Goal: Information Seeking & Learning: Find specific fact

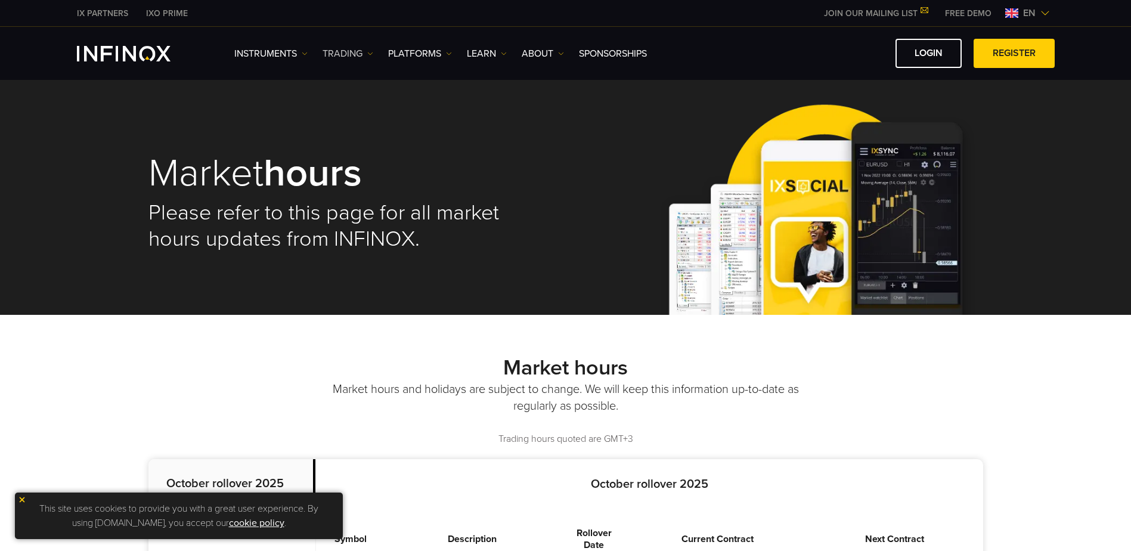
click at [346, 53] on link "TRADING" at bounding box center [348, 53] width 51 height 14
click at [358, 112] on link "Market hours" at bounding box center [361, 117] width 77 height 26
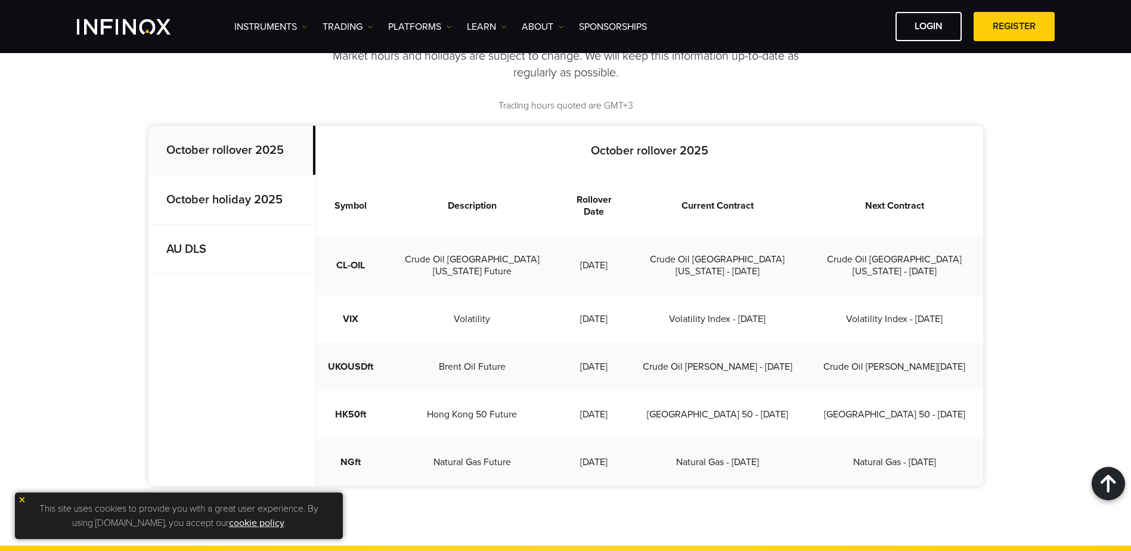
scroll to position [298, 0]
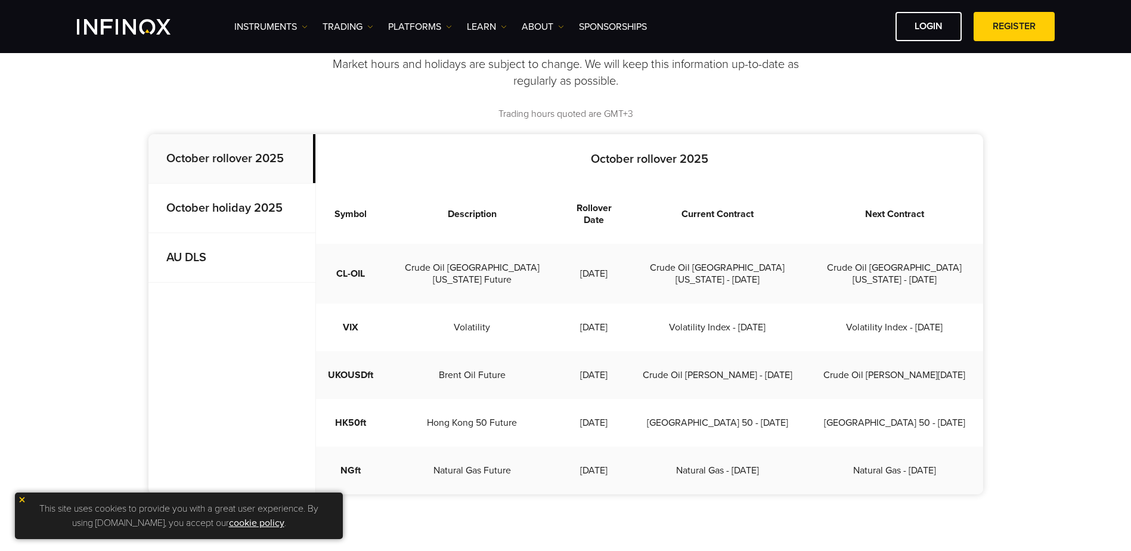
click at [246, 207] on strong "October holiday 2025" at bounding box center [224, 208] width 116 height 14
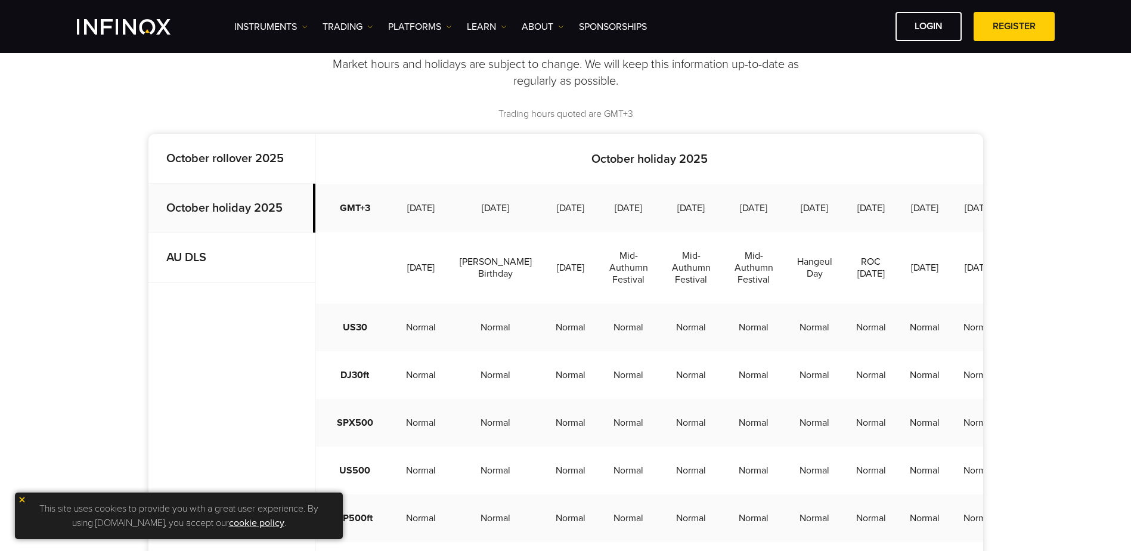
click at [203, 254] on strong "AU DLS" at bounding box center [186, 257] width 40 height 14
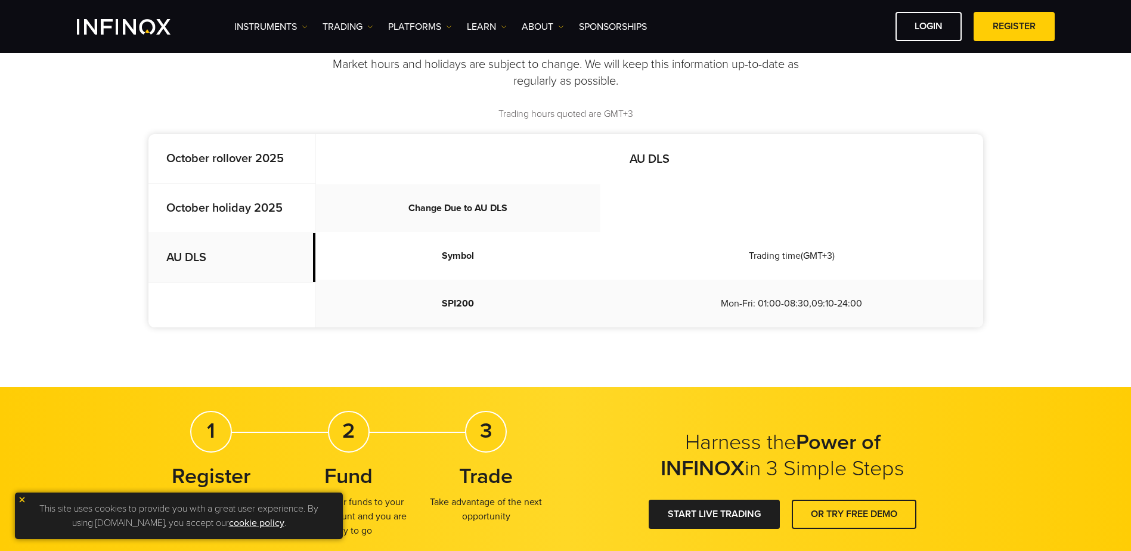
scroll to position [0, 0]
click at [232, 162] on strong "October rollover 2025" at bounding box center [224, 158] width 117 height 14
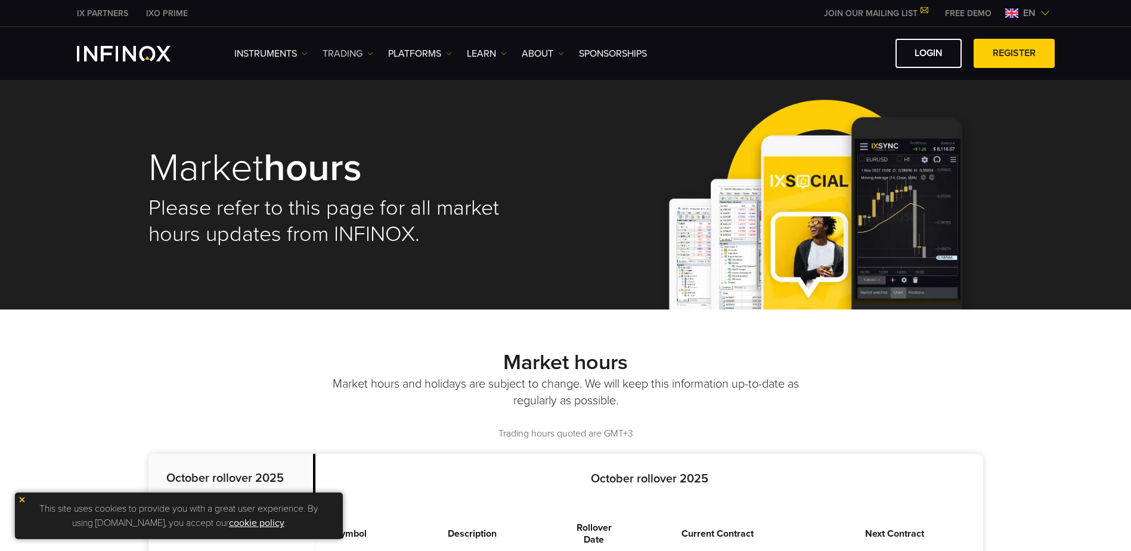
click at [354, 51] on link "TRADING" at bounding box center [348, 53] width 51 height 14
click at [358, 115] on link "Market hours" at bounding box center [361, 117] width 77 height 26
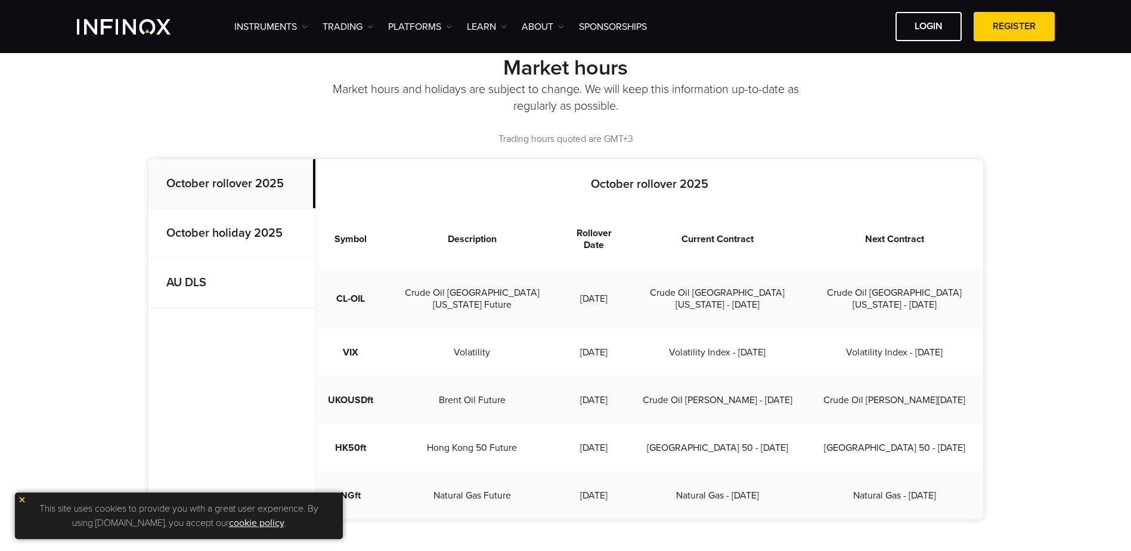
scroll to position [282, 0]
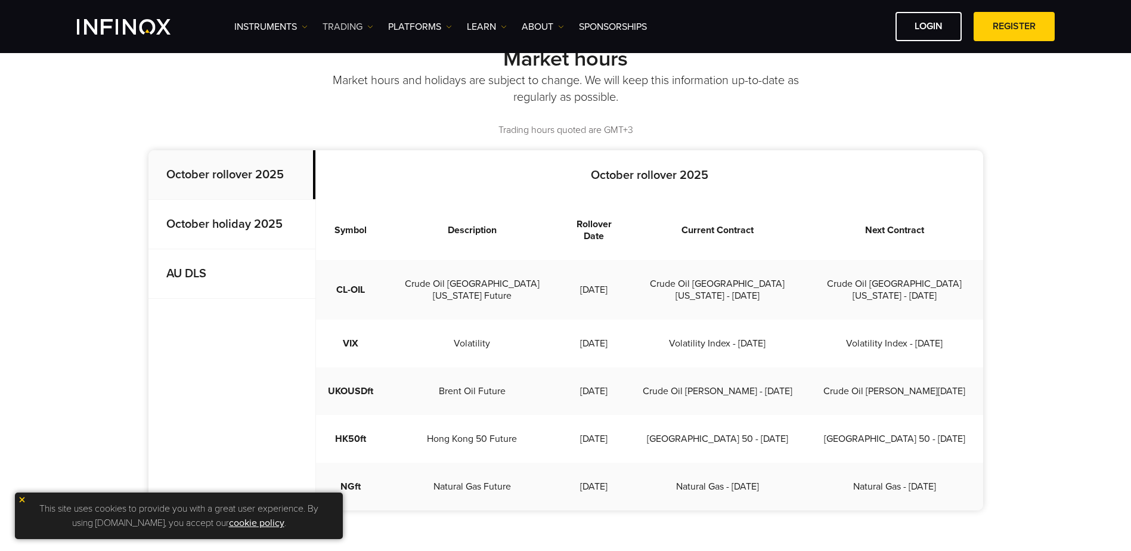
click at [348, 26] on link "TRADING" at bounding box center [348, 27] width 51 height 14
click at [355, 86] on link "Market hours" at bounding box center [361, 90] width 77 height 26
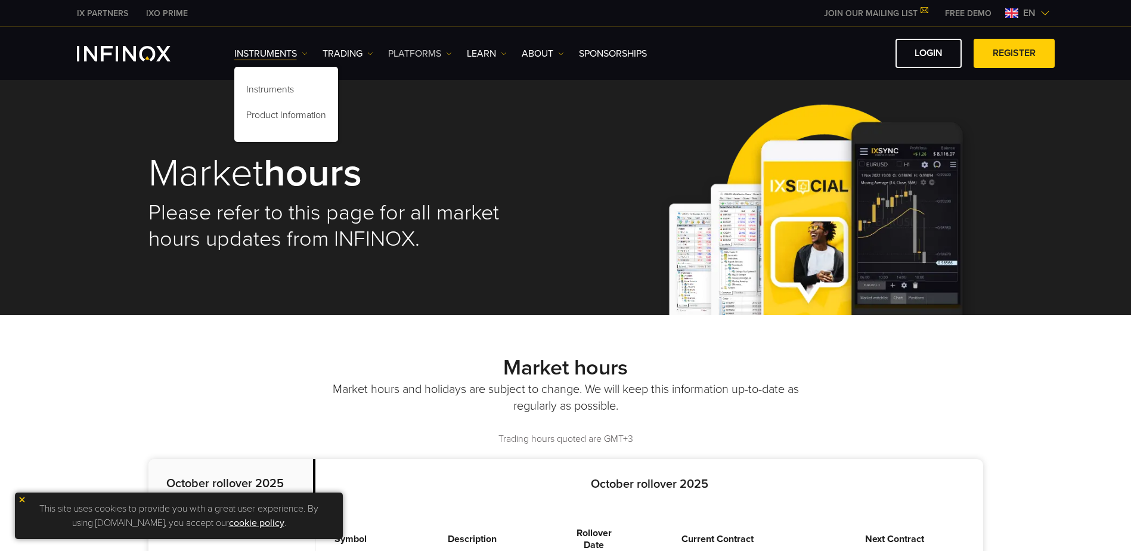
click at [432, 58] on link "PLATFORMS" at bounding box center [420, 53] width 64 height 14
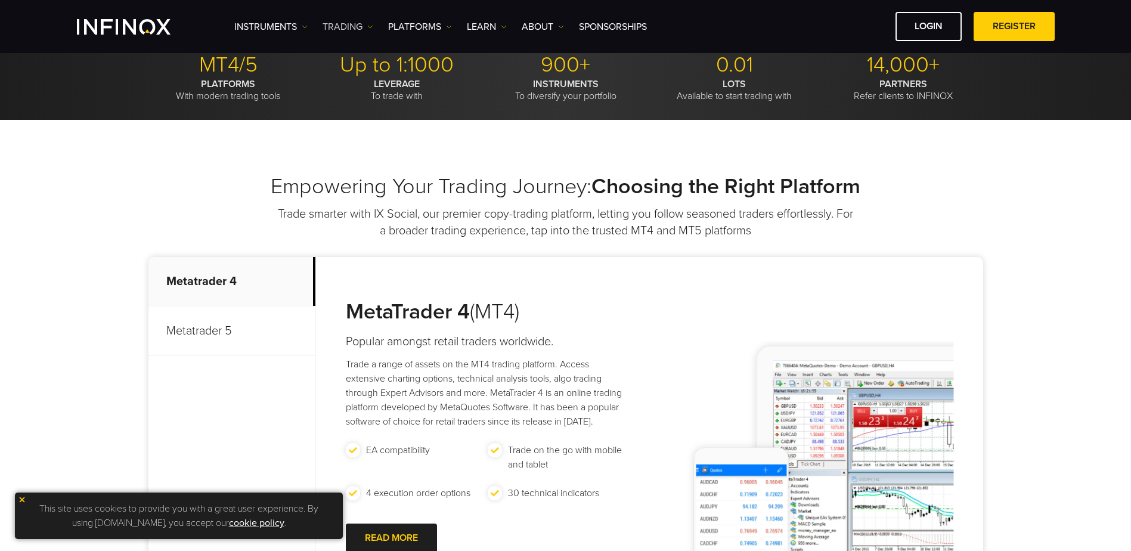
click at [350, 25] on link "TRADING" at bounding box center [348, 27] width 51 height 14
click at [368, 87] on link "Market hours" at bounding box center [361, 90] width 77 height 26
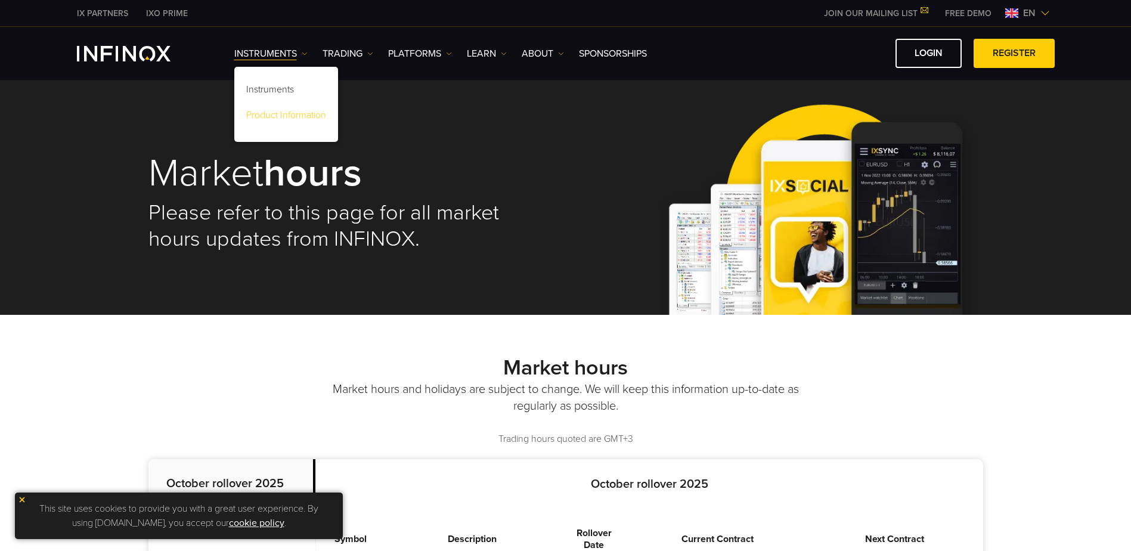
click at [290, 114] on link "Product Information" at bounding box center [286, 117] width 104 height 26
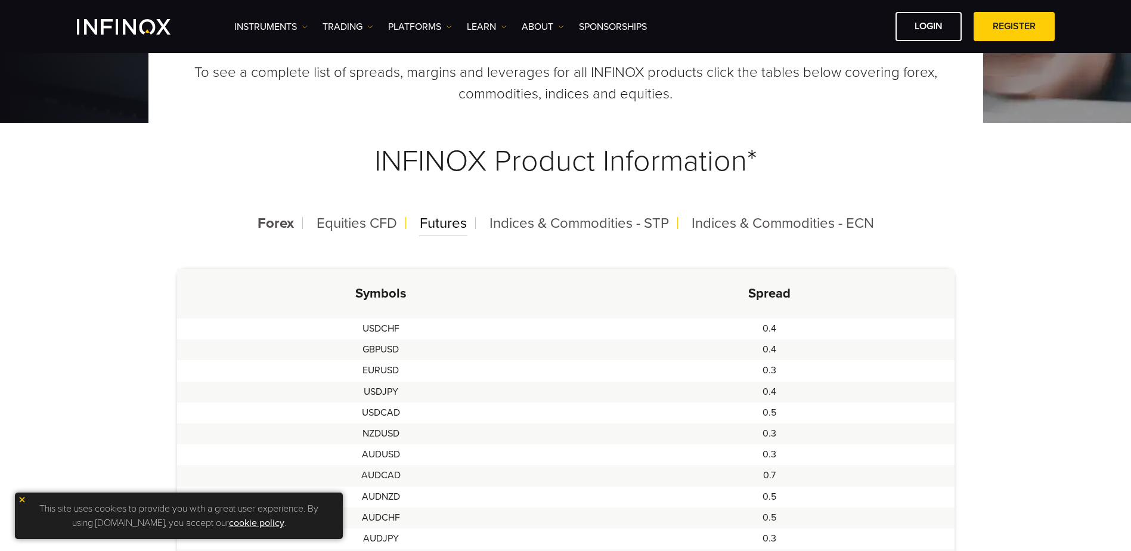
scroll to position [179, 0]
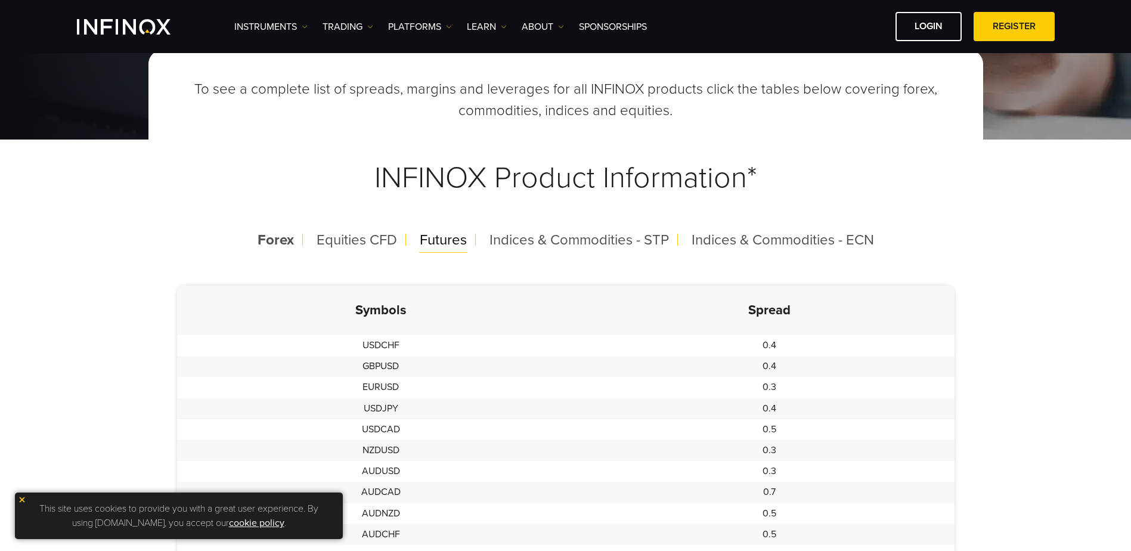
click at [438, 243] on span "Futures" at bounding box center [443, 239] width 47 height 17
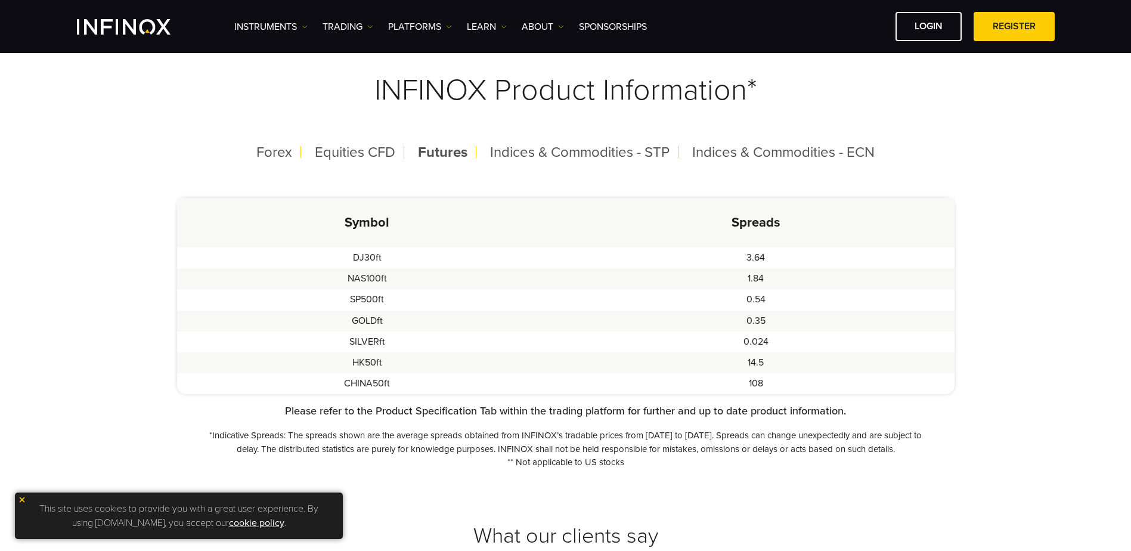
scroll to position [298, 0]
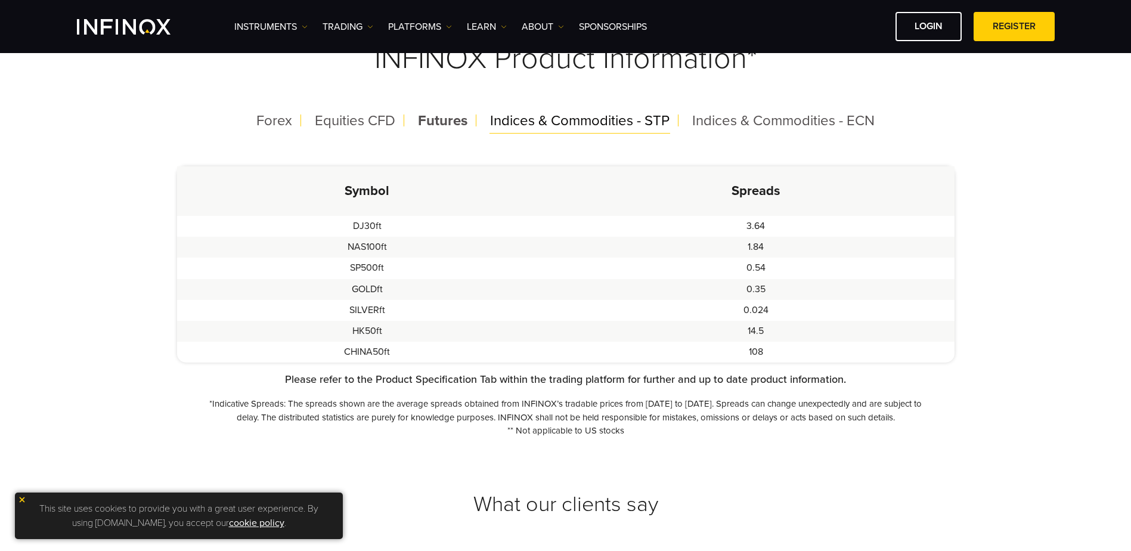
click at [627, 126] on span "Indices & Commodities - STP" at bounding box center [579, 120] width 179 height 17
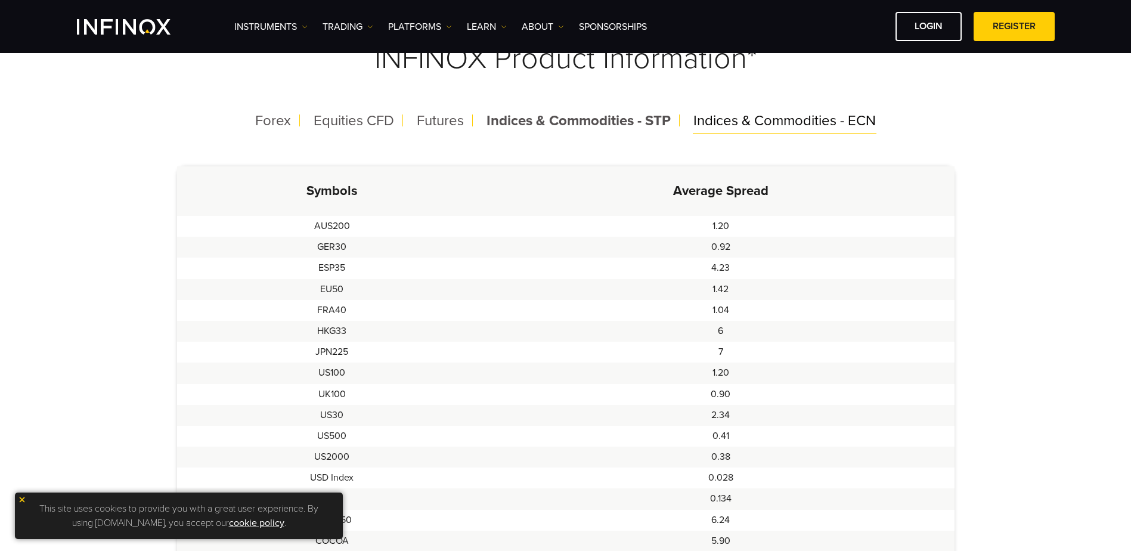
click at [728, 134] on div "Indices & Commodities - ECN" at bounding box center [784, 121] width 201 height 31
click at [439, 126] on span "Futures" at bounding box center [440, 120] width 47 height 17
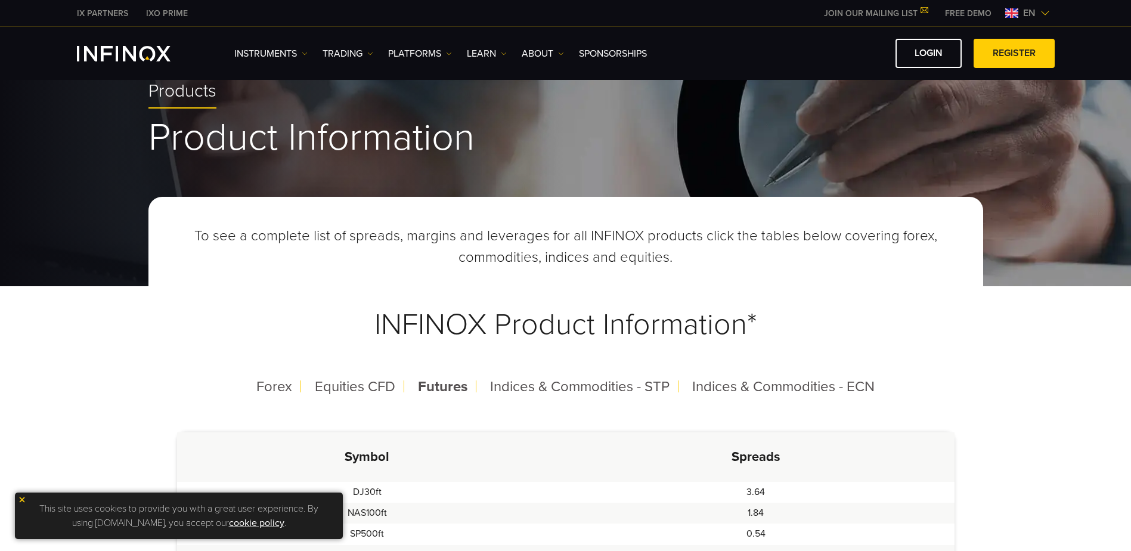
scroll to position [0, 0]
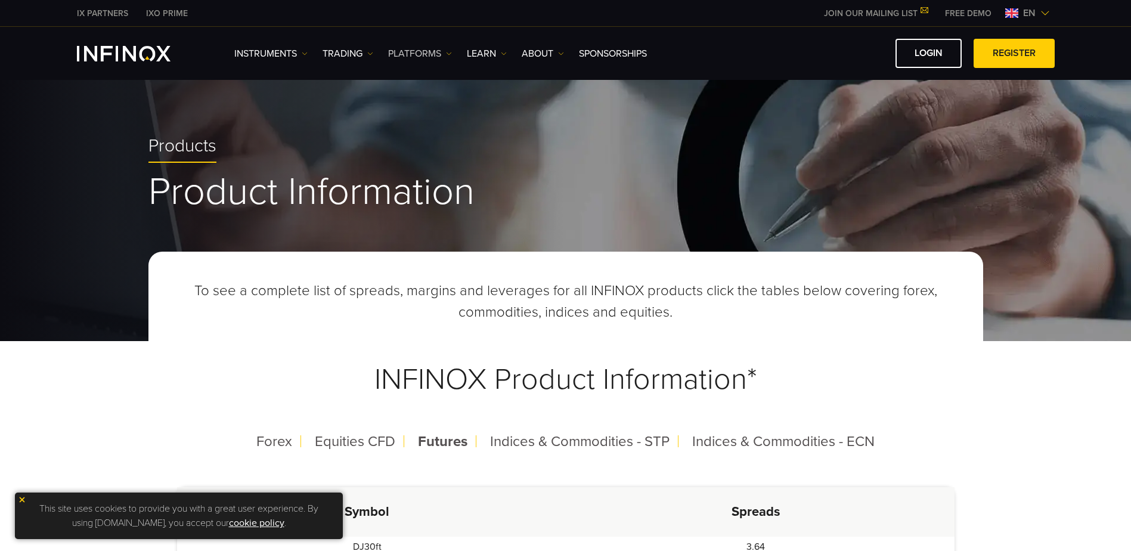
click at [420, 46] on link "PLATFORMS" at bounding box center [420, 53] width 64 height 14
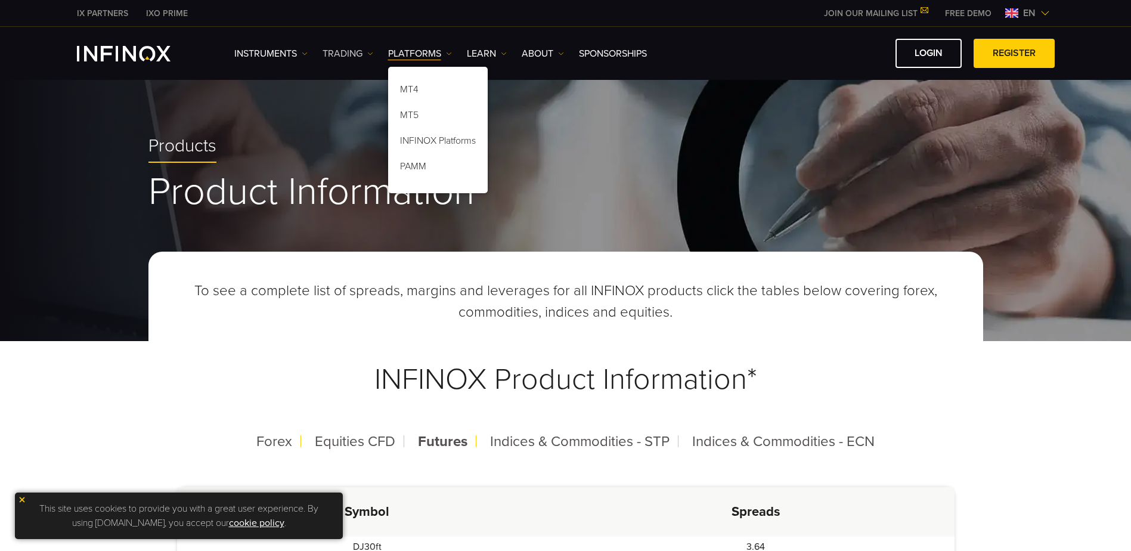
click at [348, 52] on link "TRADING" at bounding box center [348, 53] width 51 height 14
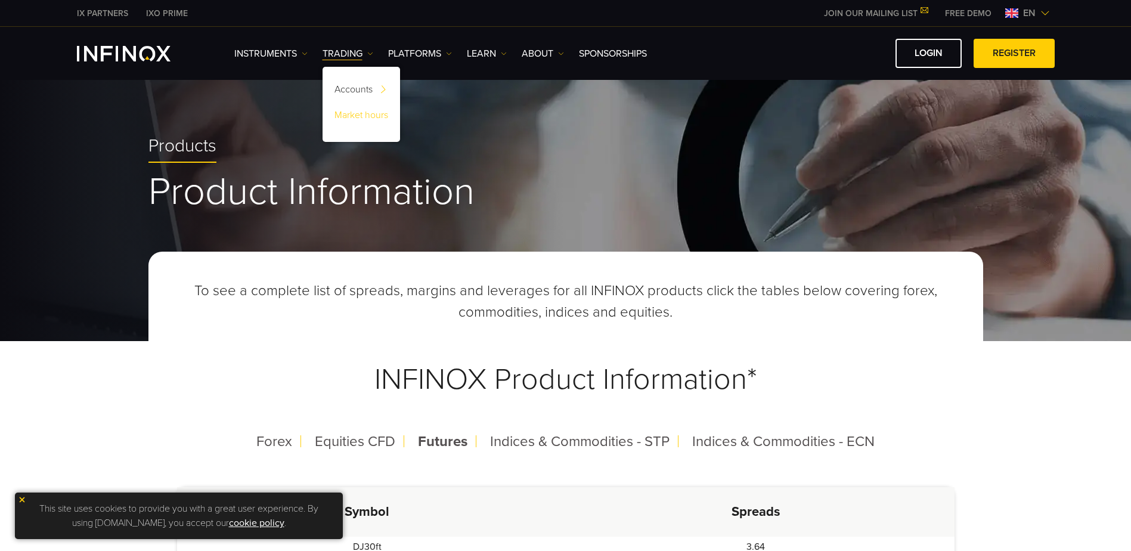
click at [362, 114] on link "Market hours" at bounding box center [361, 117] width 77 height 26
